Goal: Information Seeking & Learning: Learn about a topic

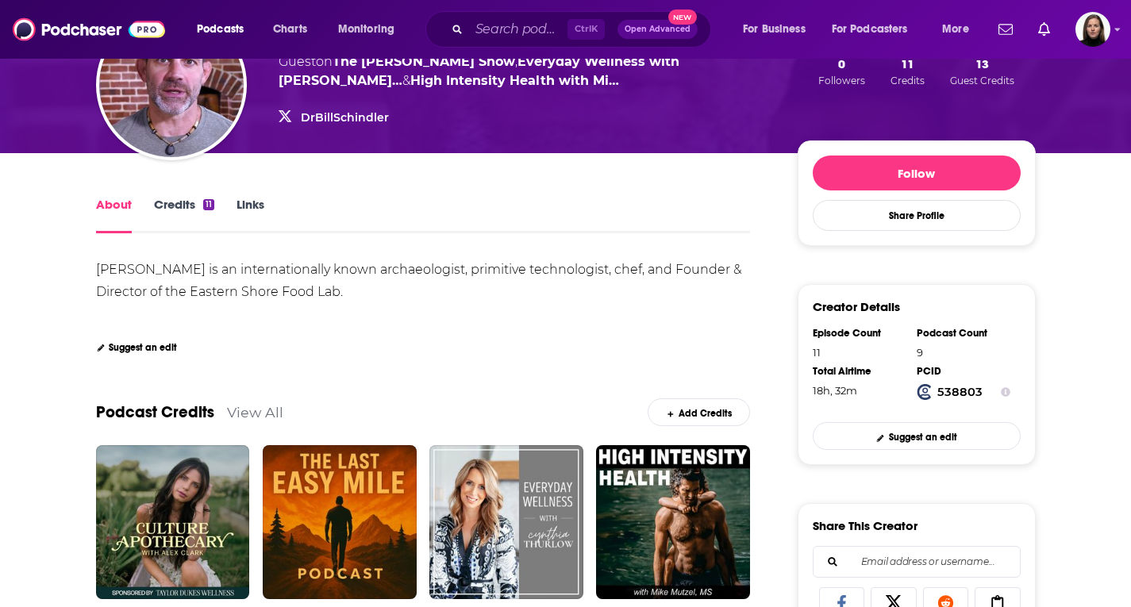
scroll to position [159, 0]
